Goal: Information Seeking & Learning: Find specific fact

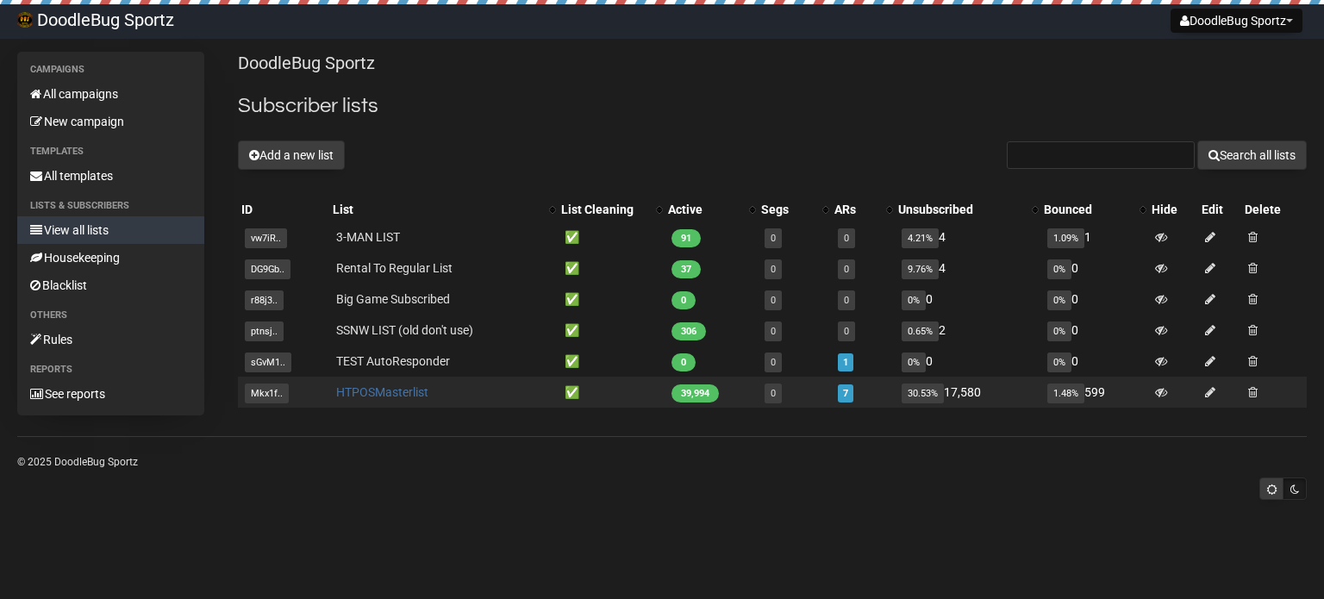
click at [398, 396] on link "HTPOSMasterlist" at bounding box center [382, 392] width 92 height 14
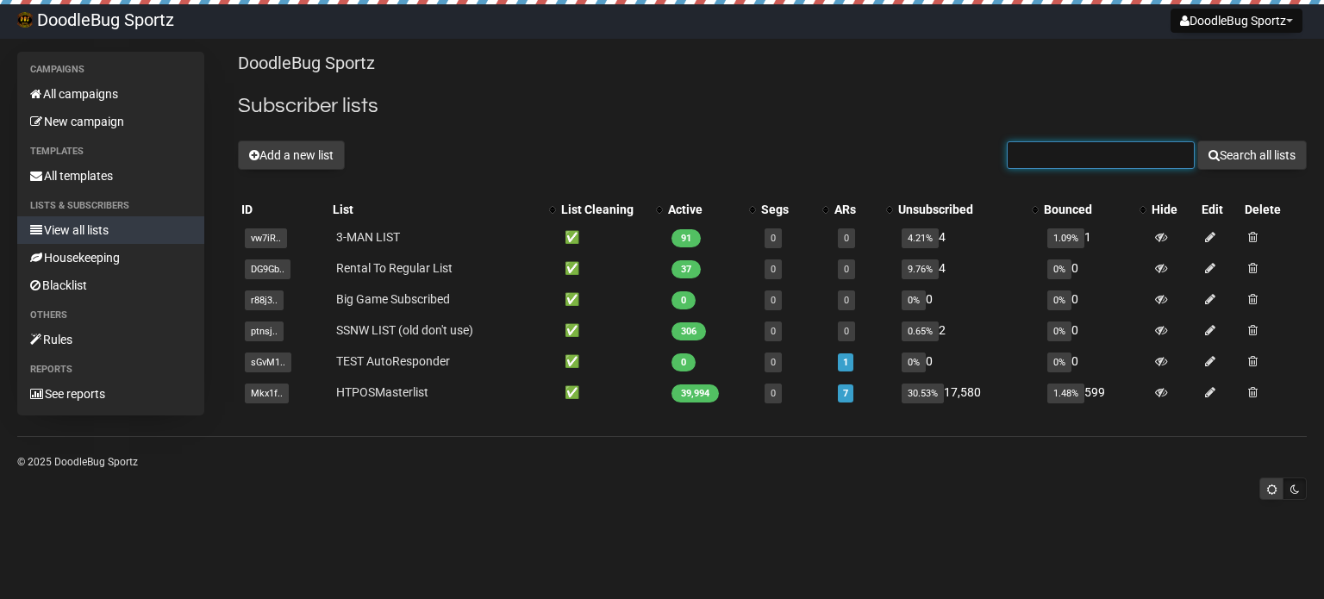
click at [1117, 153] on input "text" at bounding box center [1101, 155] width 188 height 28
paste input "[EMAIL_ADDRESS][DOMAIN_NAME]"
type input "[EMAIL_ADDRESS][DOMAIN_NAME]"
click at [1143, 161] on input "text" at bounding box center [1101, 155] width 188 height 28
paste input "[EMAIL_ADDRESS][DOMAIN_NAME]"
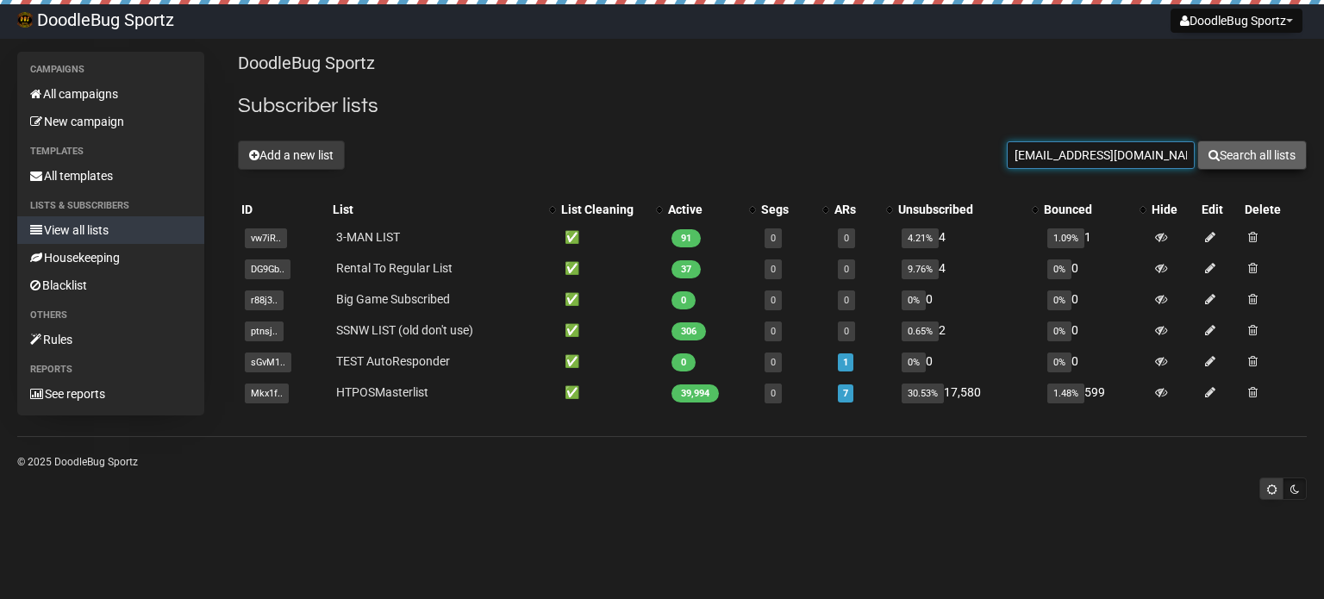
type input "[EMAIL_ADDRESS][DOMAIN_NAME]"
click at [1264, 154] on button "Search all lists" at bounding box center [1251, 154] width 109 height 29
